Goal: Communication & Community: Answer question/provide support

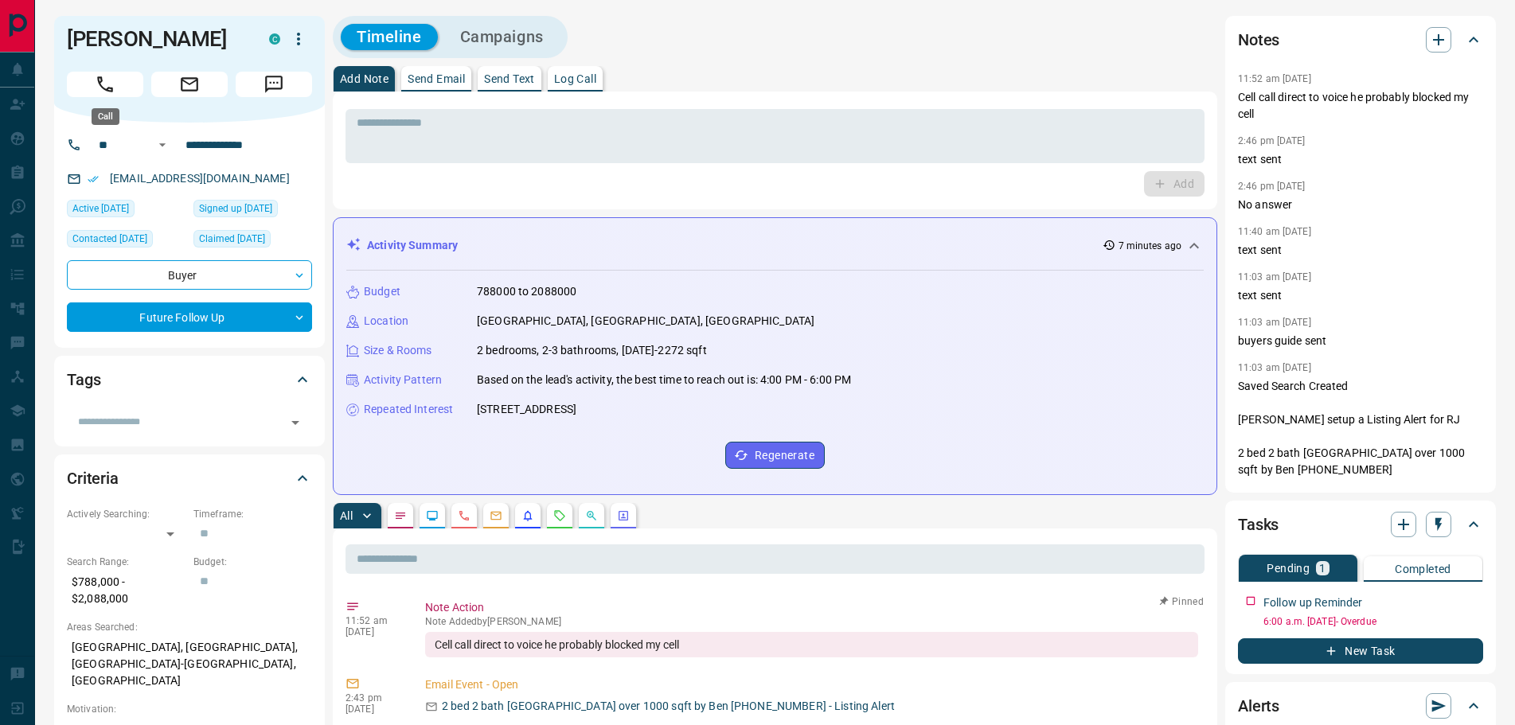
click at [108, 80] on icon "Call" at bounding box center [105, 84] width 21 height 21
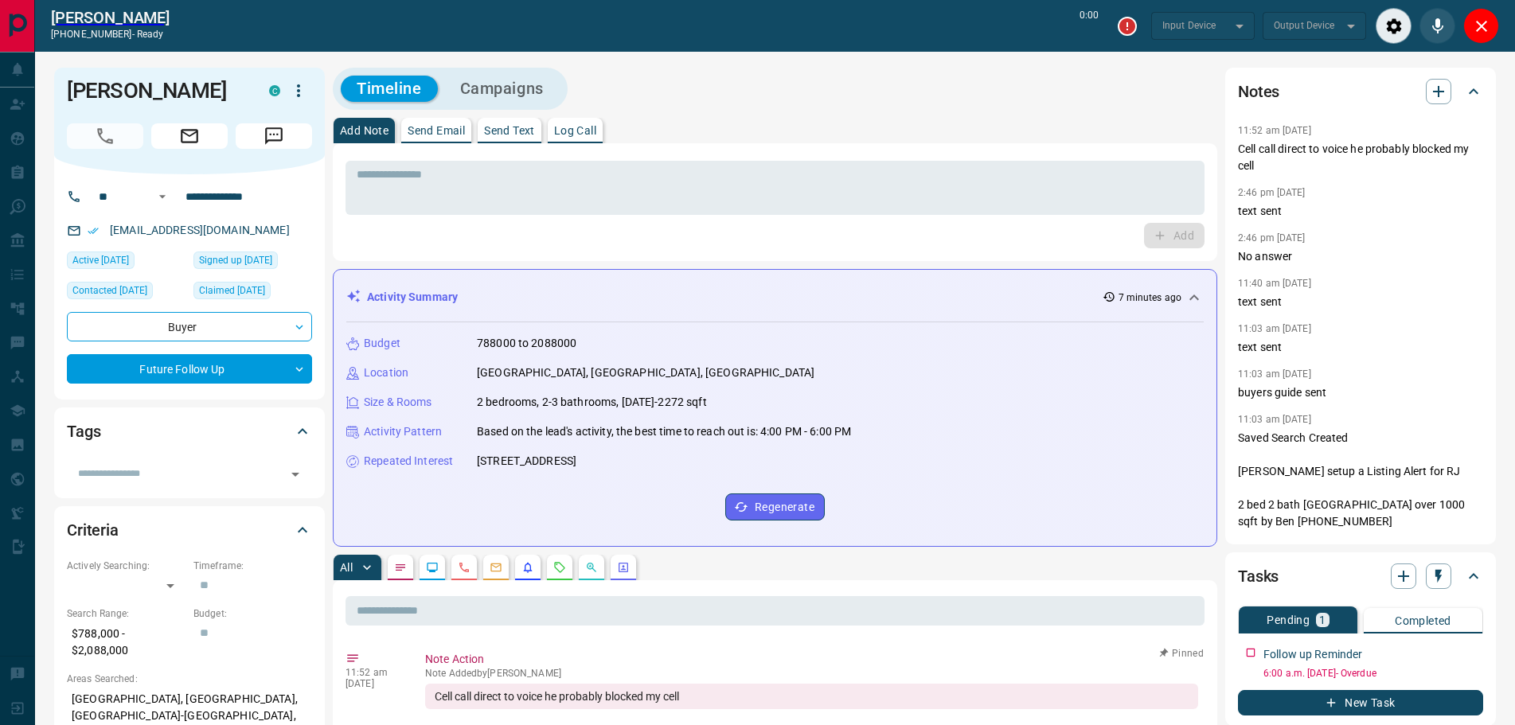
type input "*******"
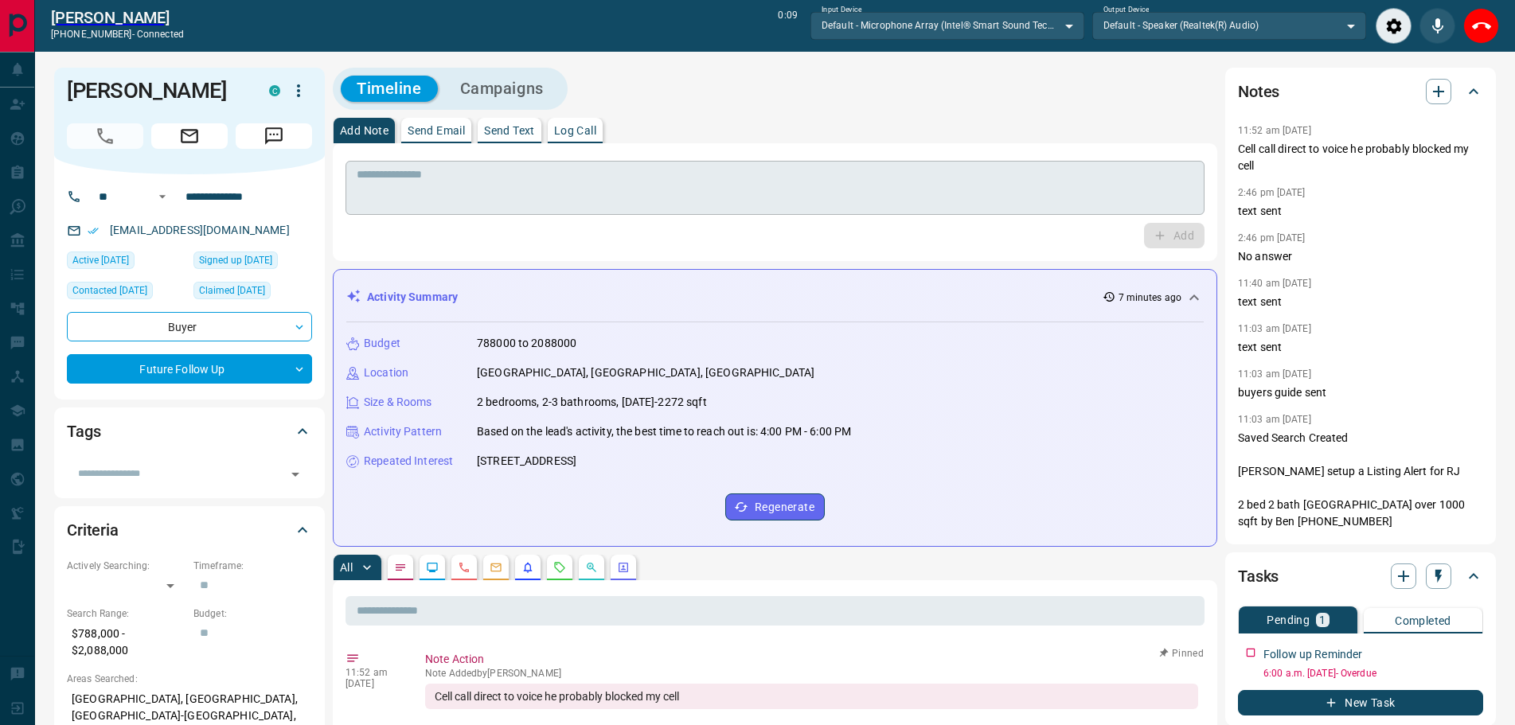
click at [497, 181] on textarea at bounding box center [775, 188] width 837 height 41
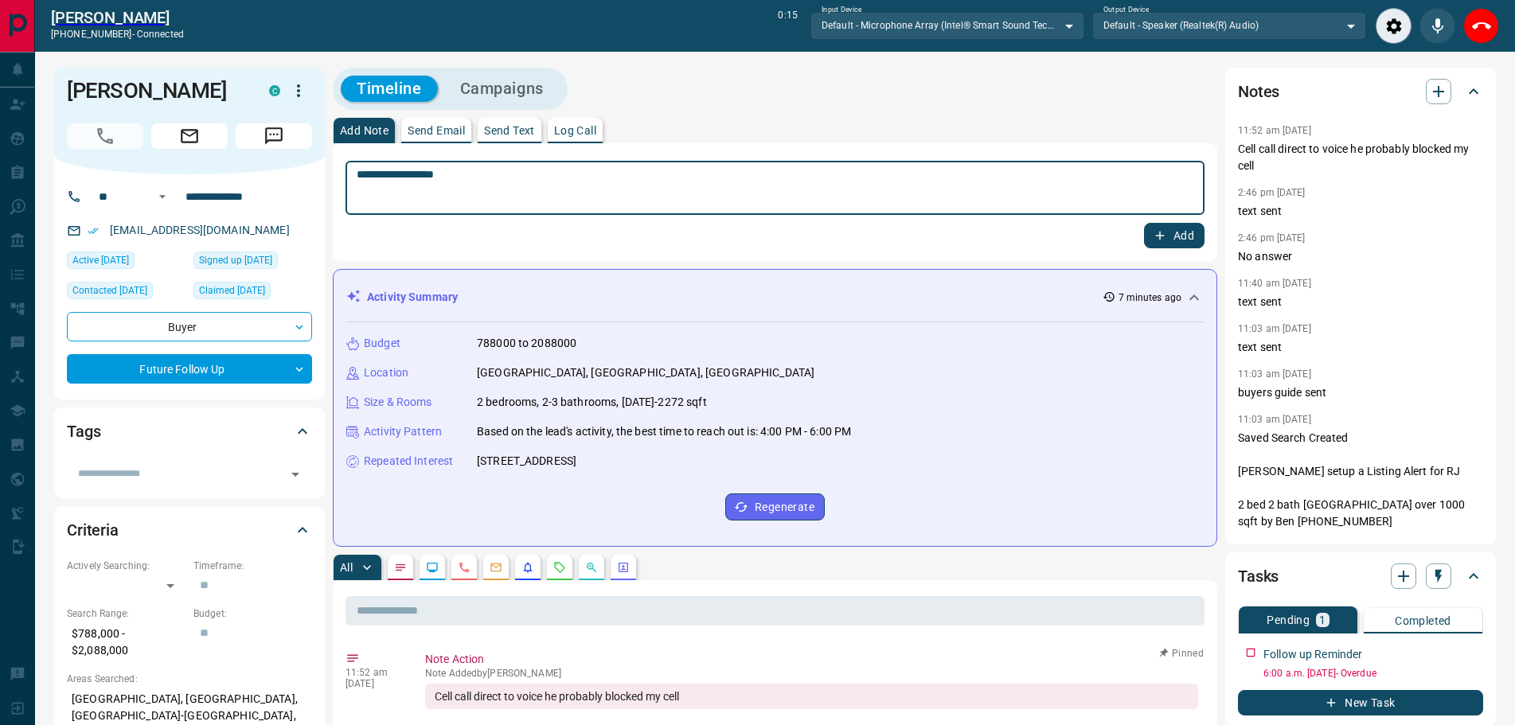
type textarea "**********"
click at [1175, 236] on button "Add" at bounding box center [1174, 235] width 60 height 25
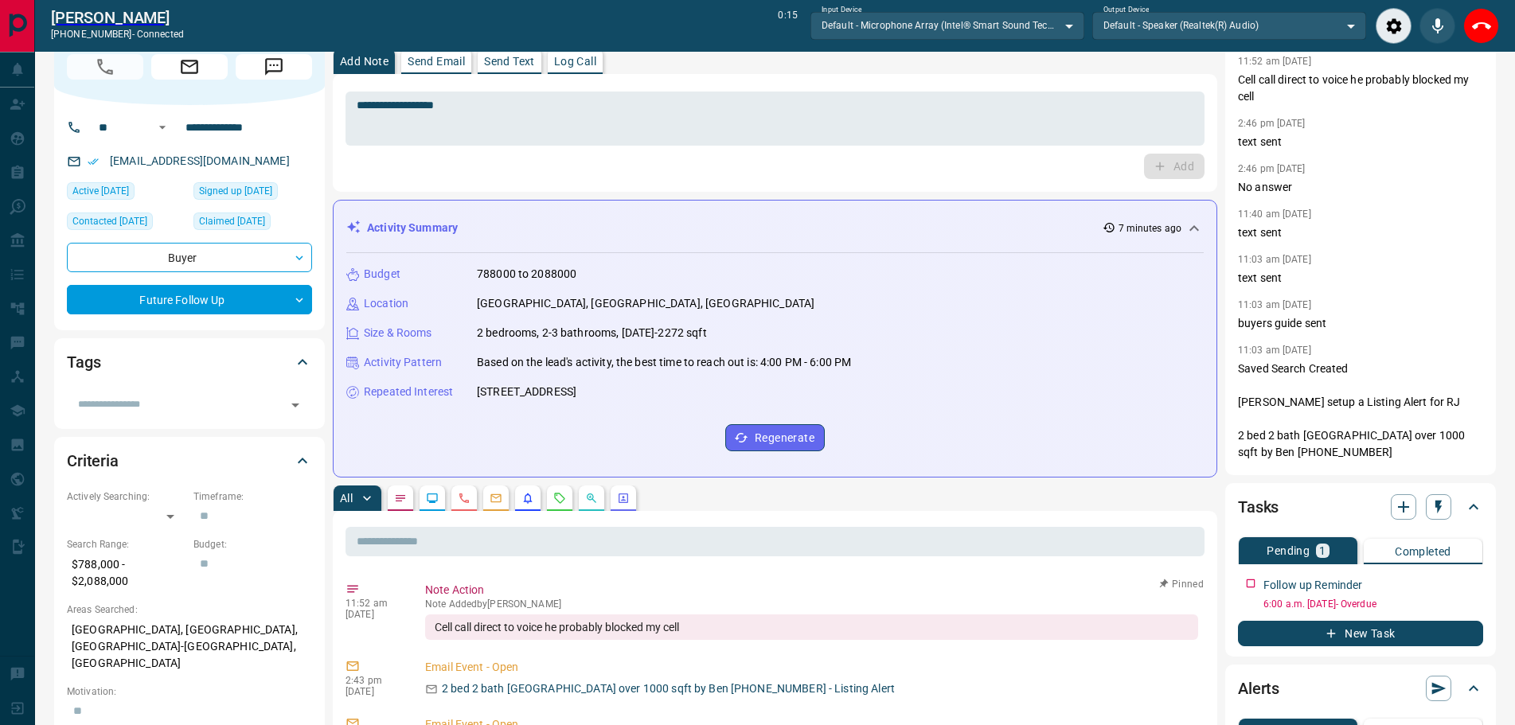
scroll to position [159, 0]
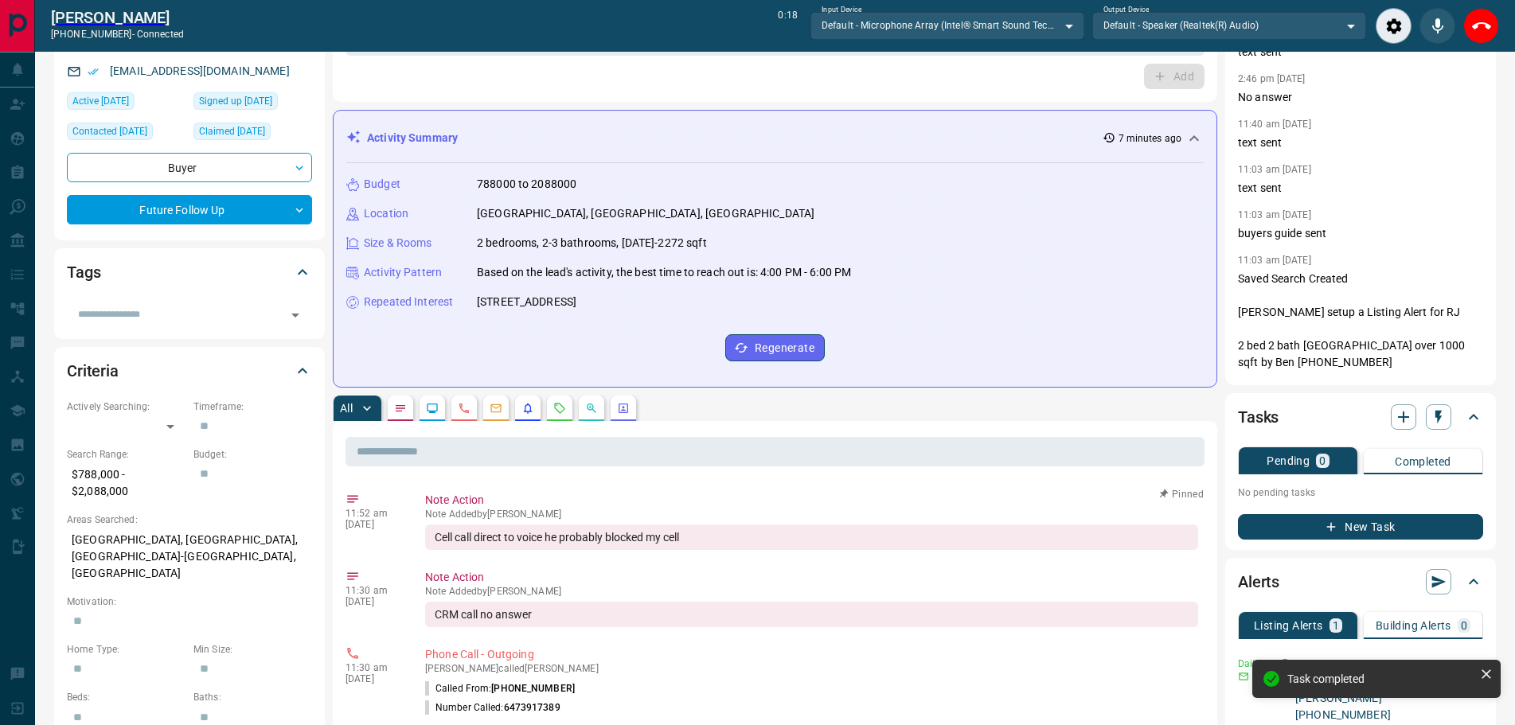
click at [1438, 416] on icon "button" at bounding box center [1438, 418] width 6 height 14
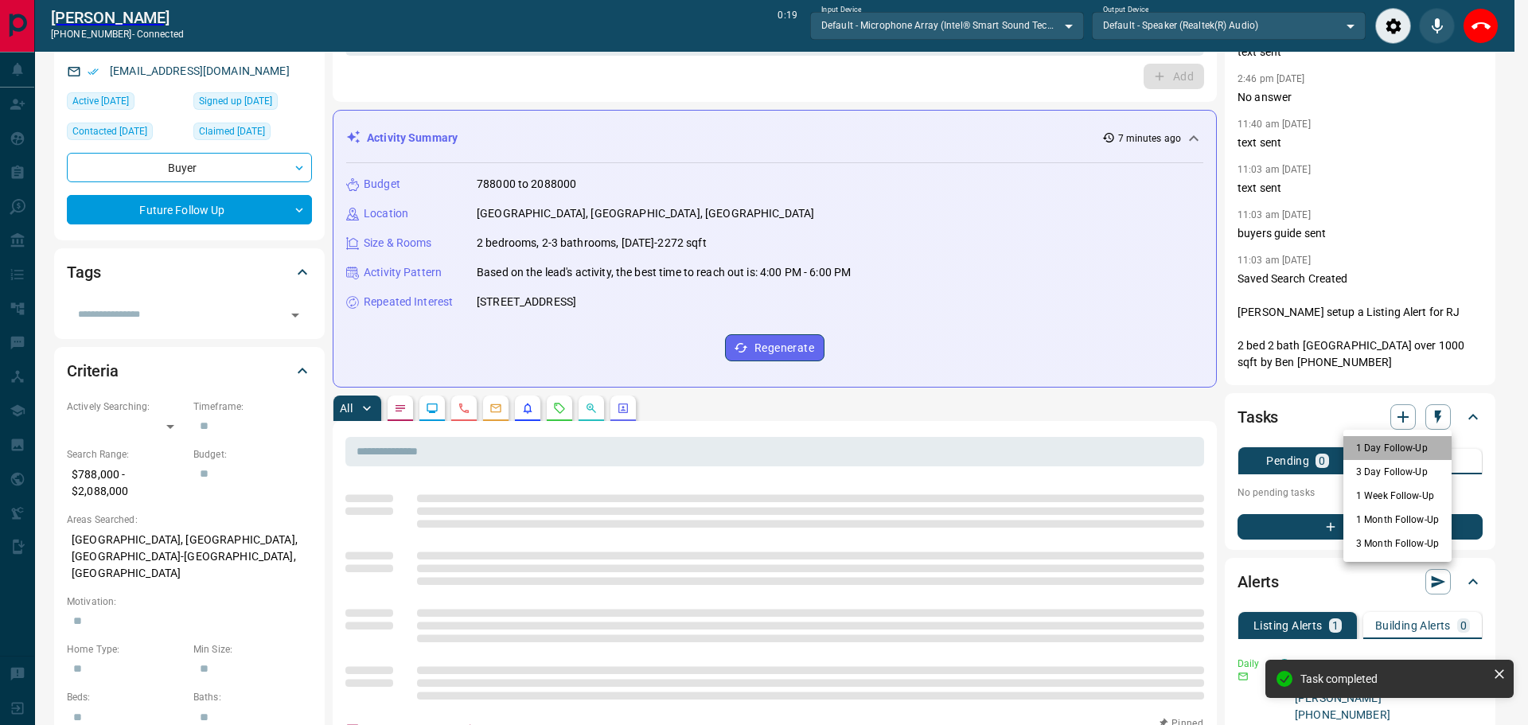
click at [1385, 451] on li "1 Day Follow-Up" at bounding box center [1398, 448] width 108 height 24
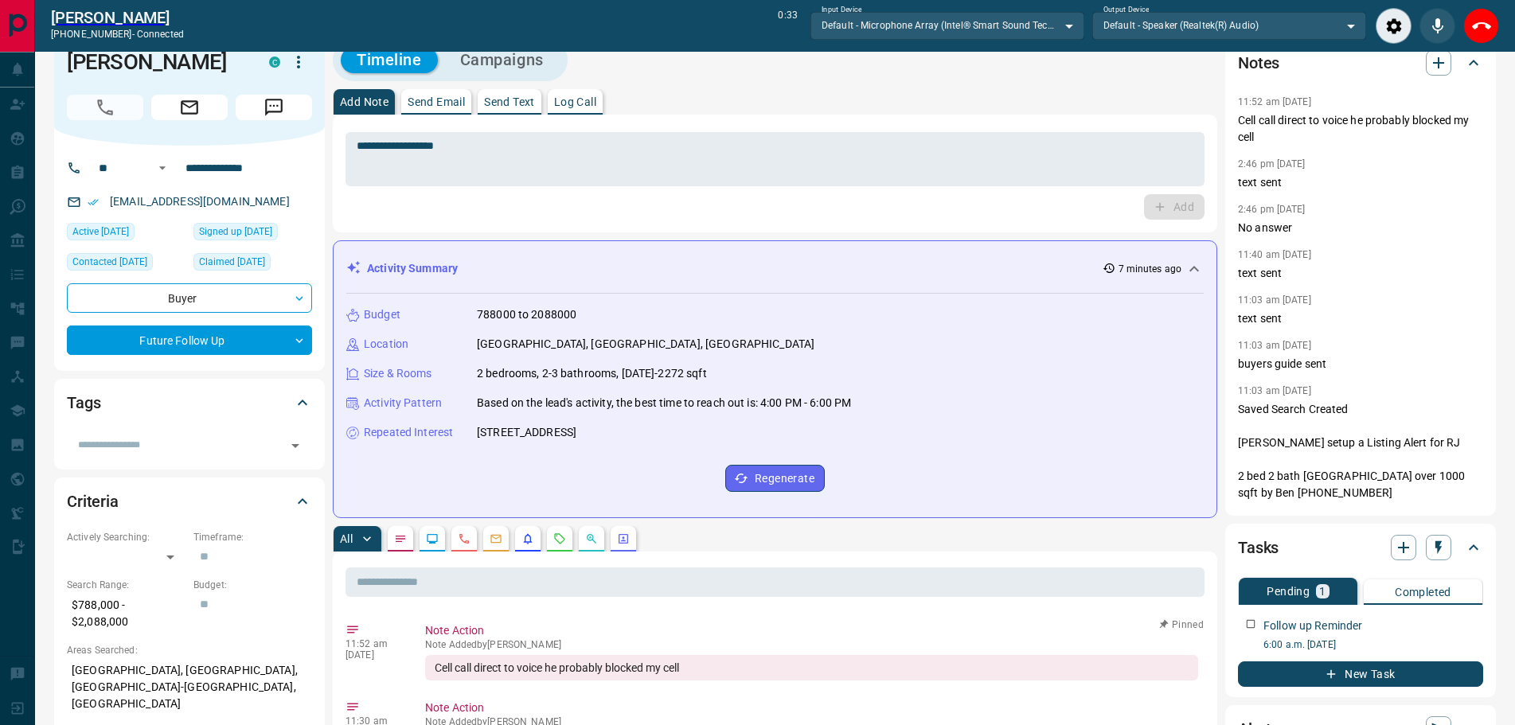
scroll to position [0, 0]
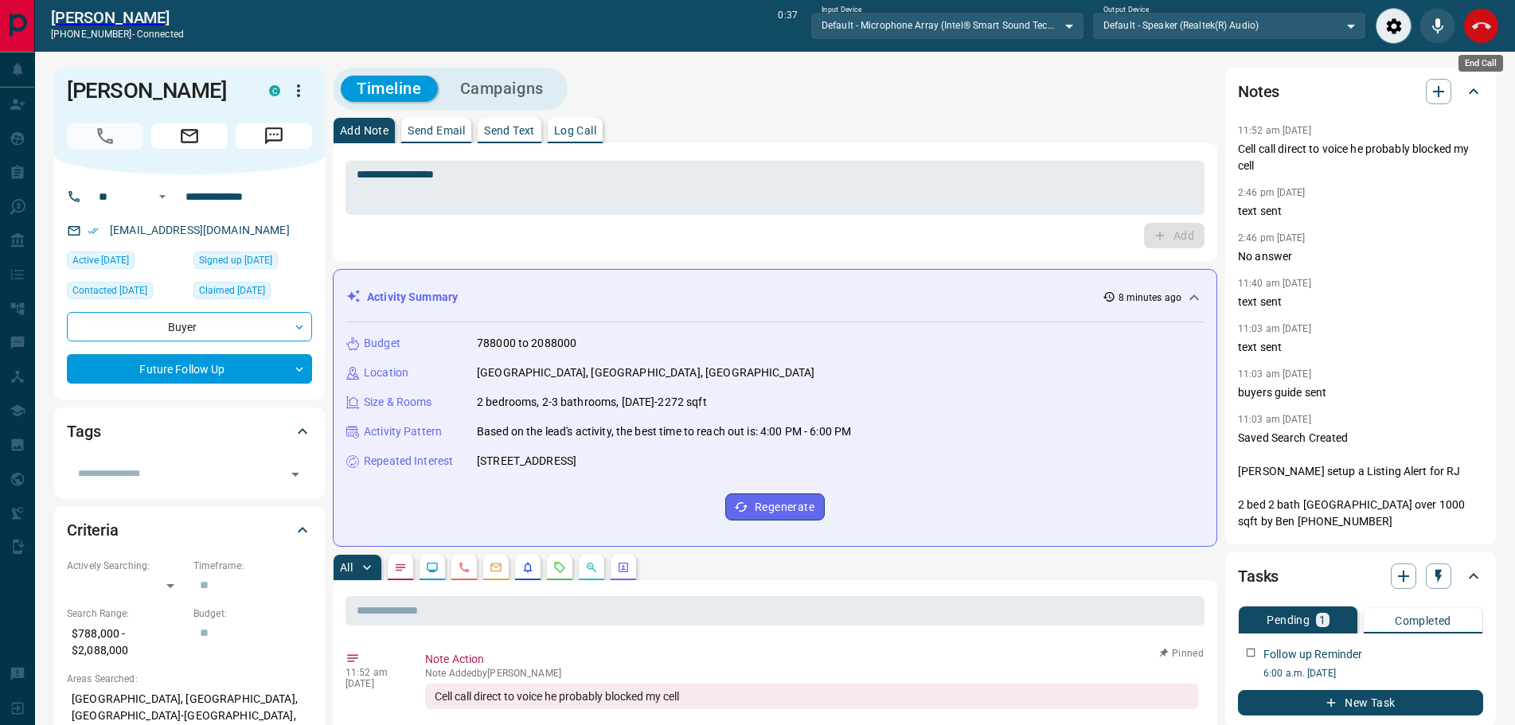
click at [1475, 31] on icon "End Call" at bounding box center [1481, 26] width 19 height 19
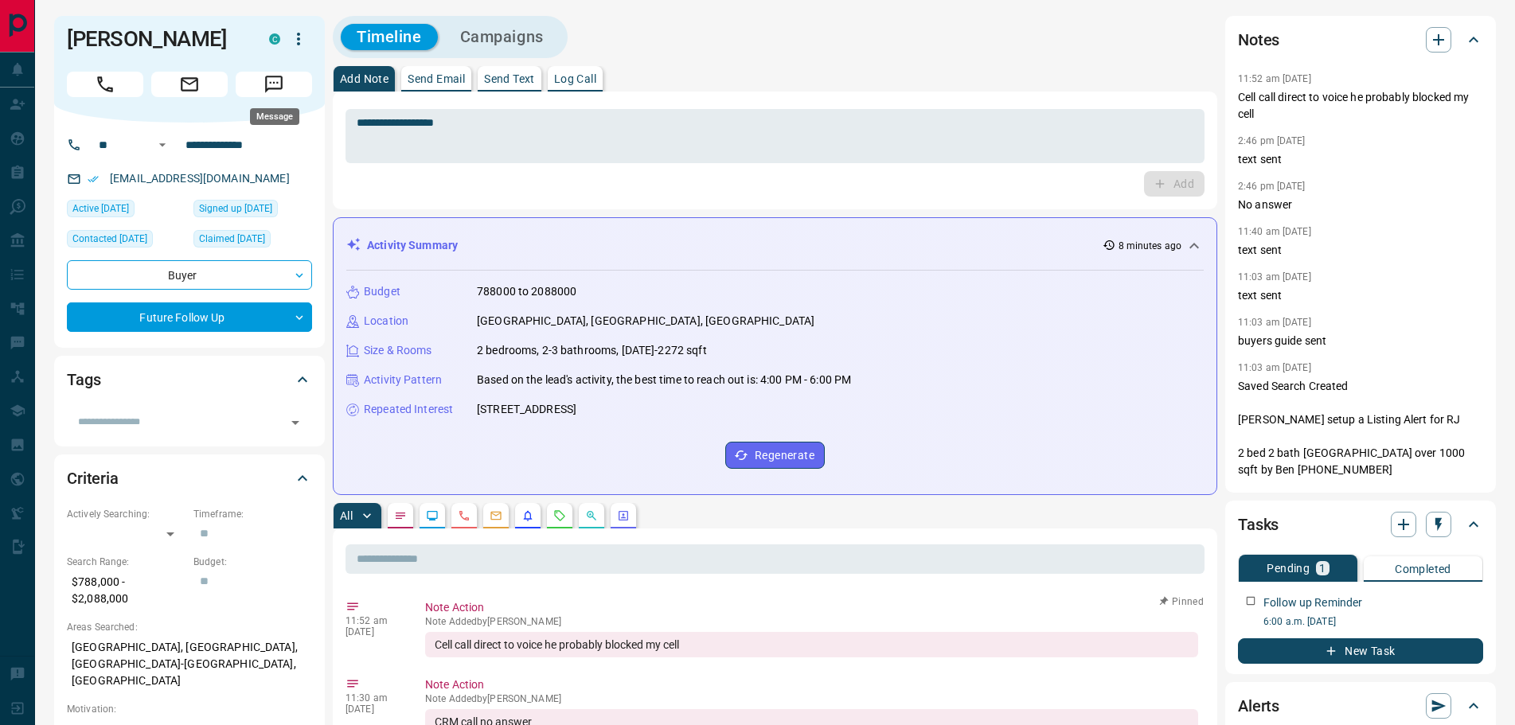
click at [275, 74] on icon "Message" at bounding box center [273, 84] width 21 height 21
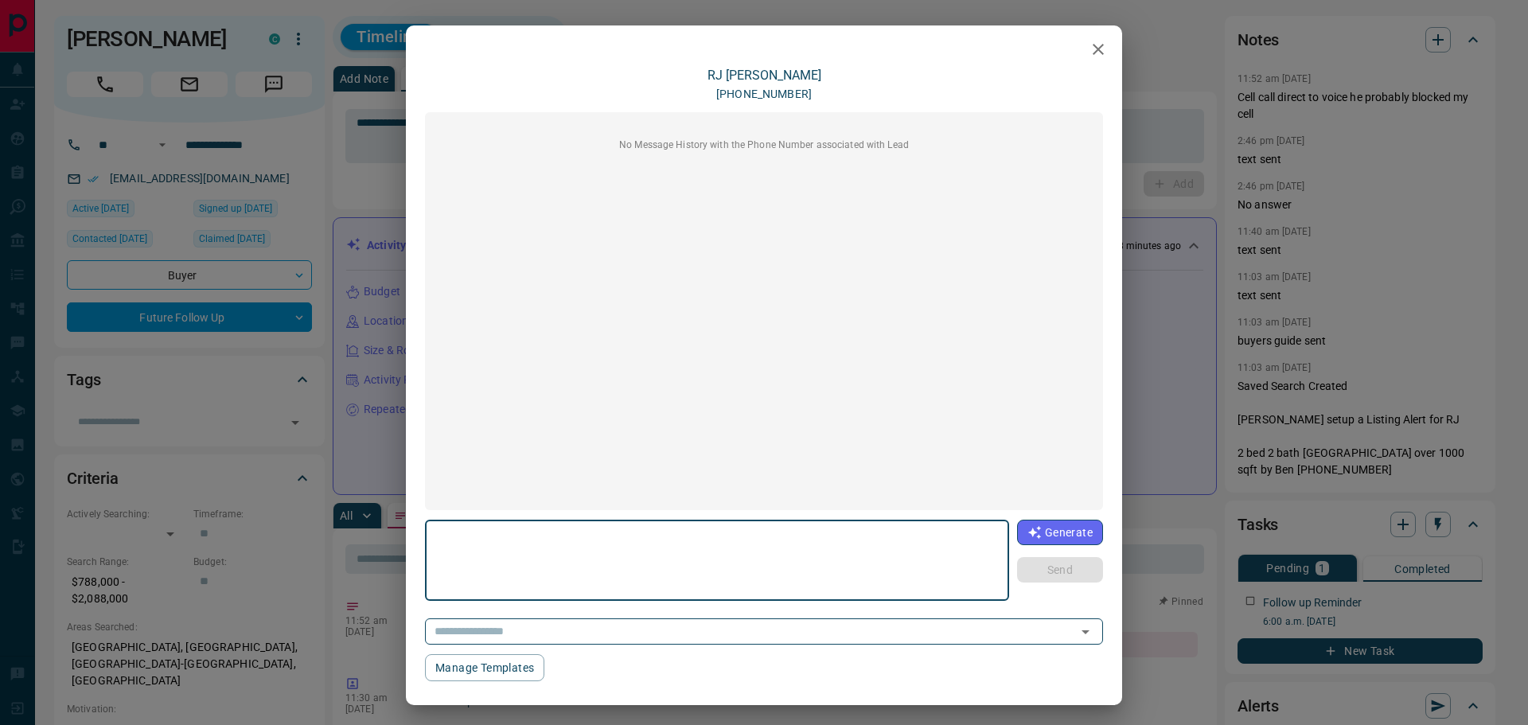
click at [560, 555] on textarea at bounding box center [717, 561] width 562 height 68
type textarea "**********"
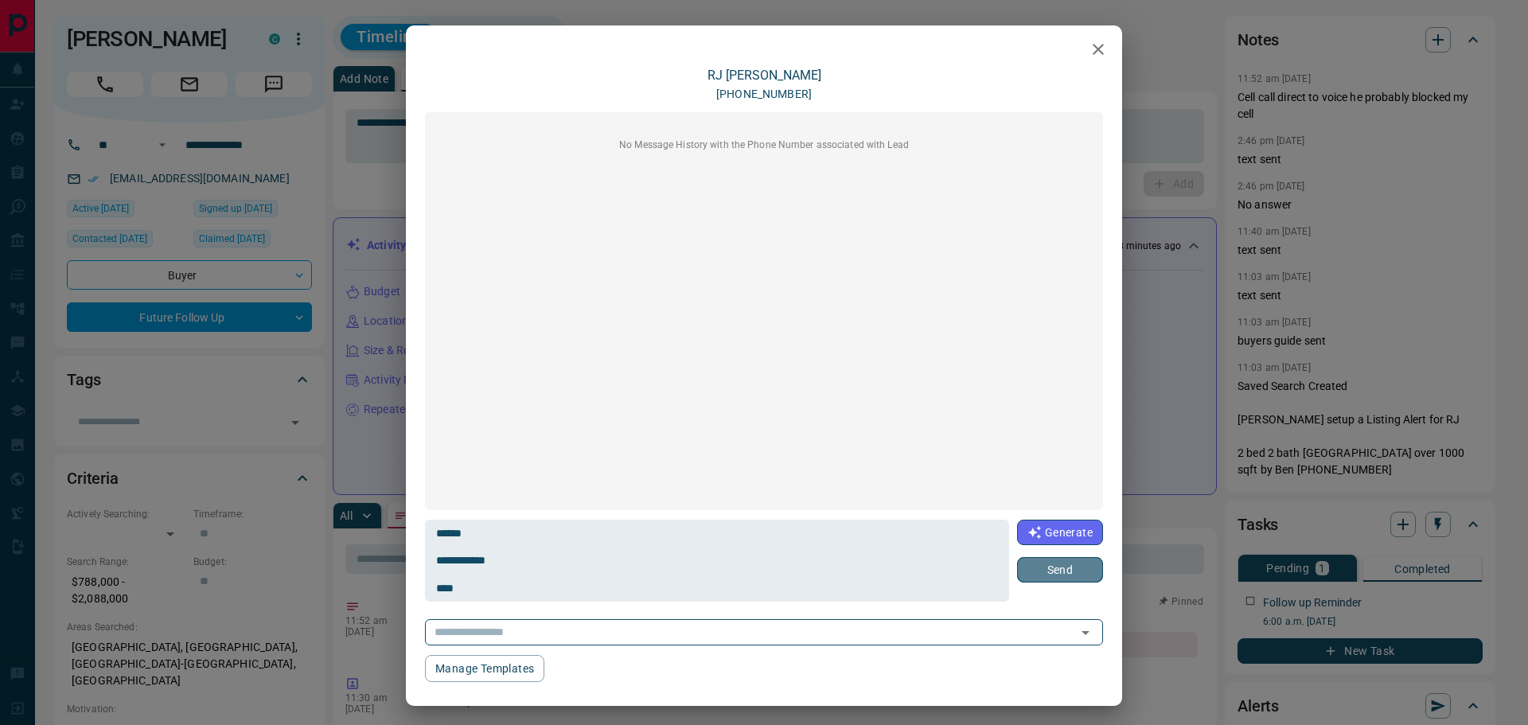
click at [1035, 575] on button "Send" at bounding box center [1060, 569] width 86 height 25
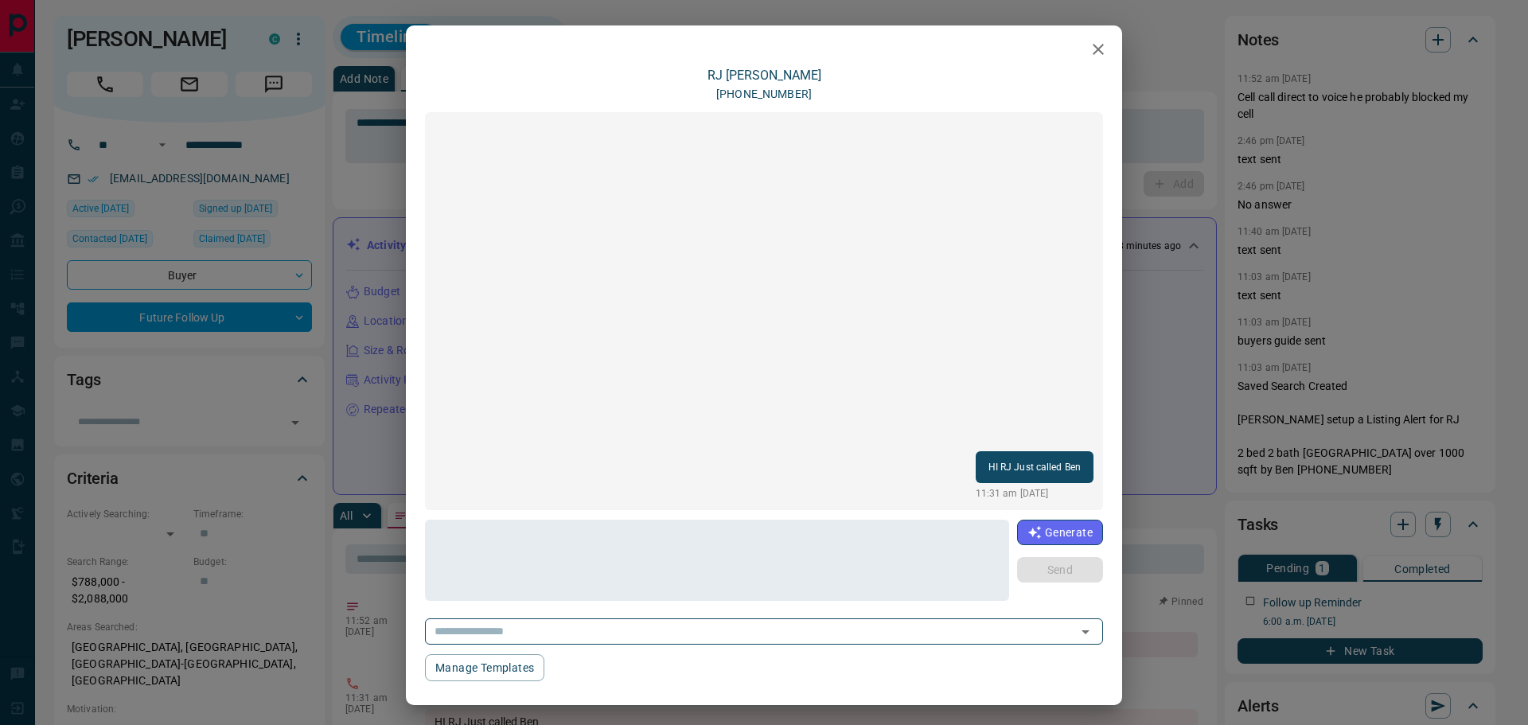
click at [1092, 46] on icon "button" at bounding box center [1098, 49] width 19 height 19
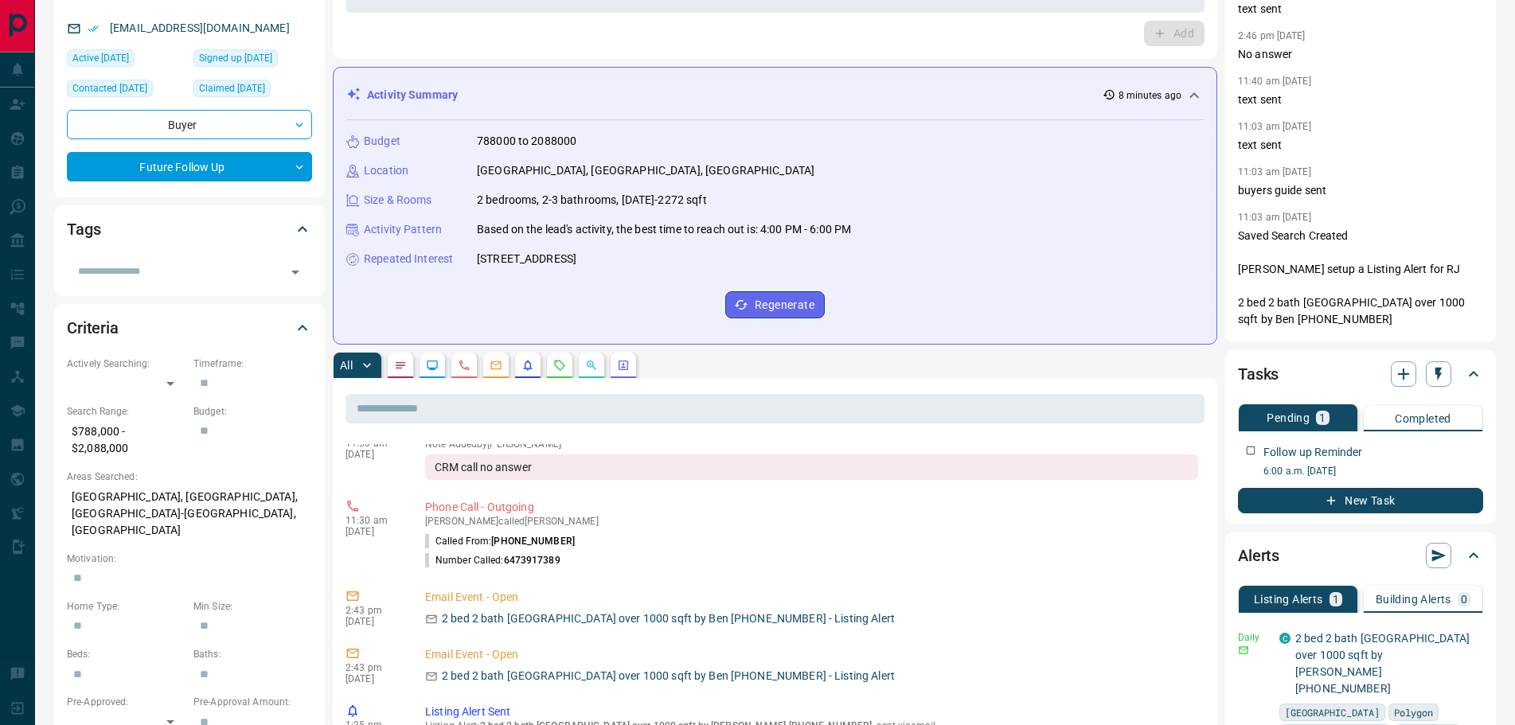
scroll to position [239, 0]
